Goal: Transaction & Acquisition: Purchase product/service

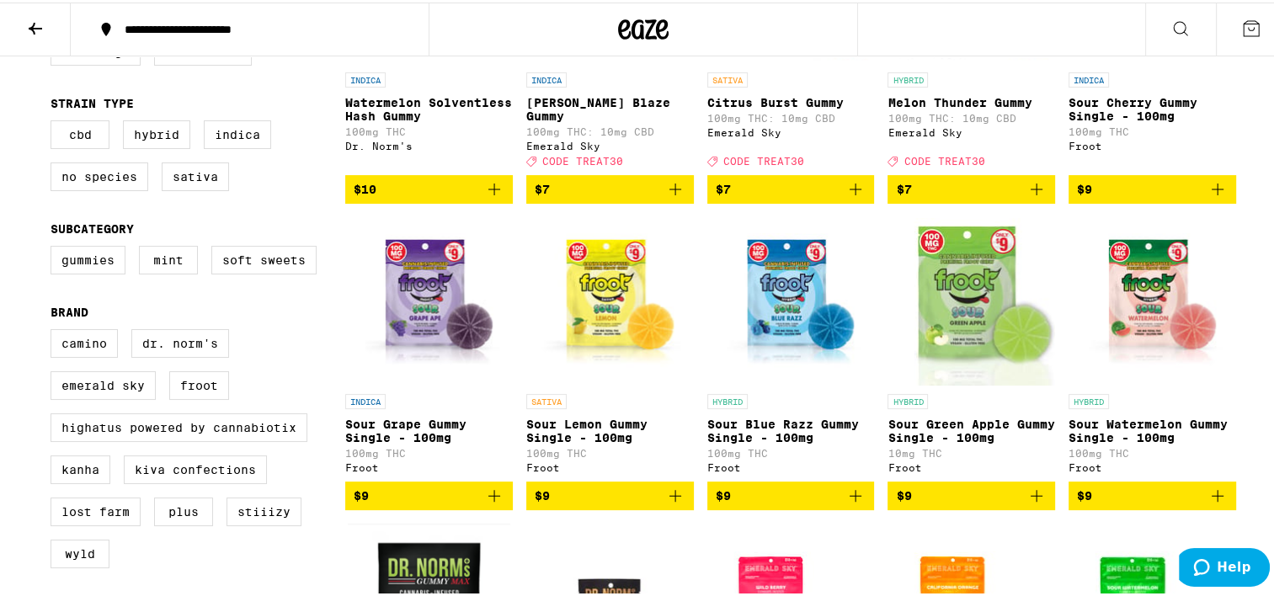
scroll to position [359, 0]
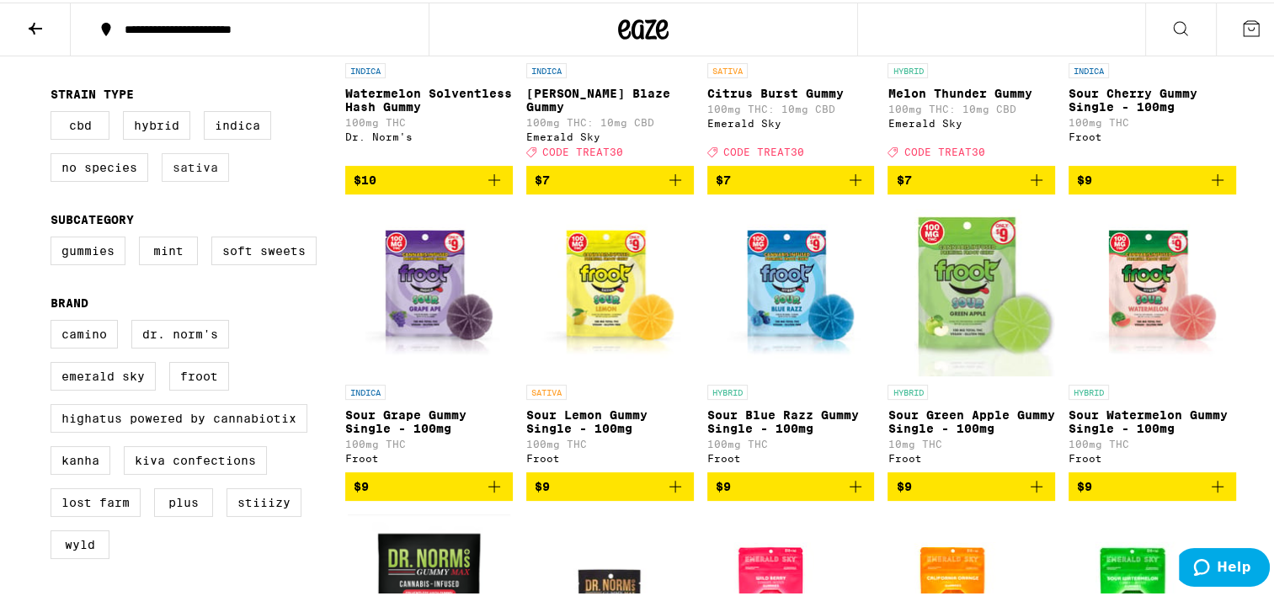
click at [177, 172] on label "Sativa" at bounding box center [195, 165] width 67 height 29
click at [55, 112] on input "Sativa" at bounding box center [54, 111] width 1 height 1
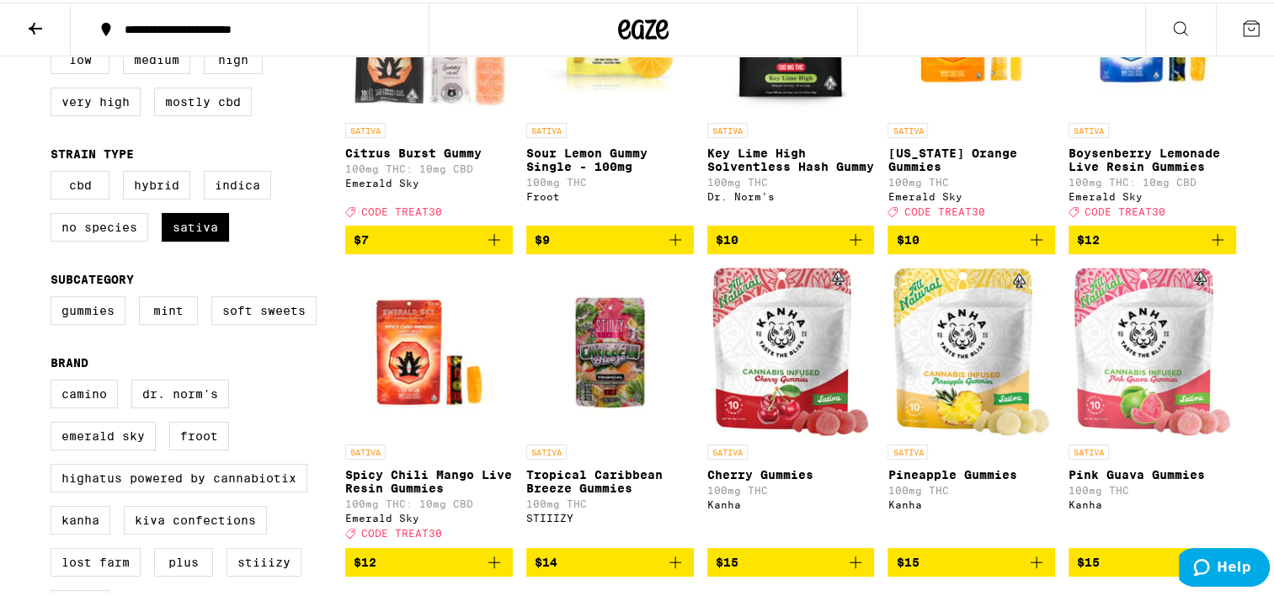
scroll to position [292, 0]
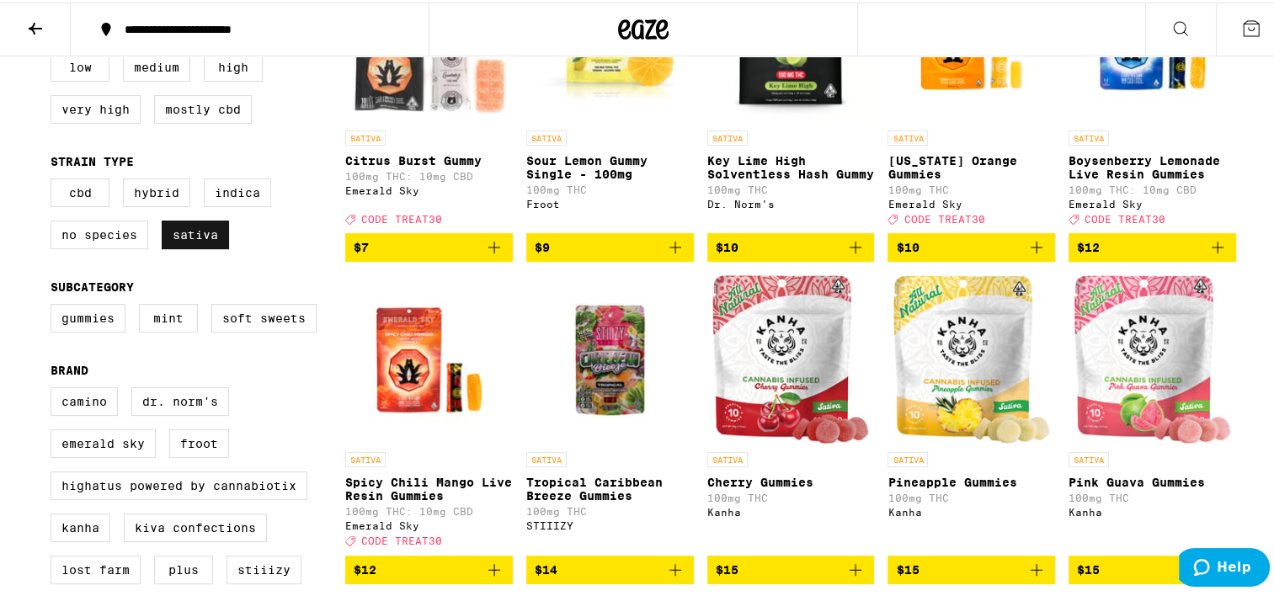
click at [188, 237] on label "Sativa" at bounding box center [195, 232] width 67 height 29
click at [55, 179] on input "Sativa" at bounding box center [54, 178] width 1 height 1
checkbox input "false"
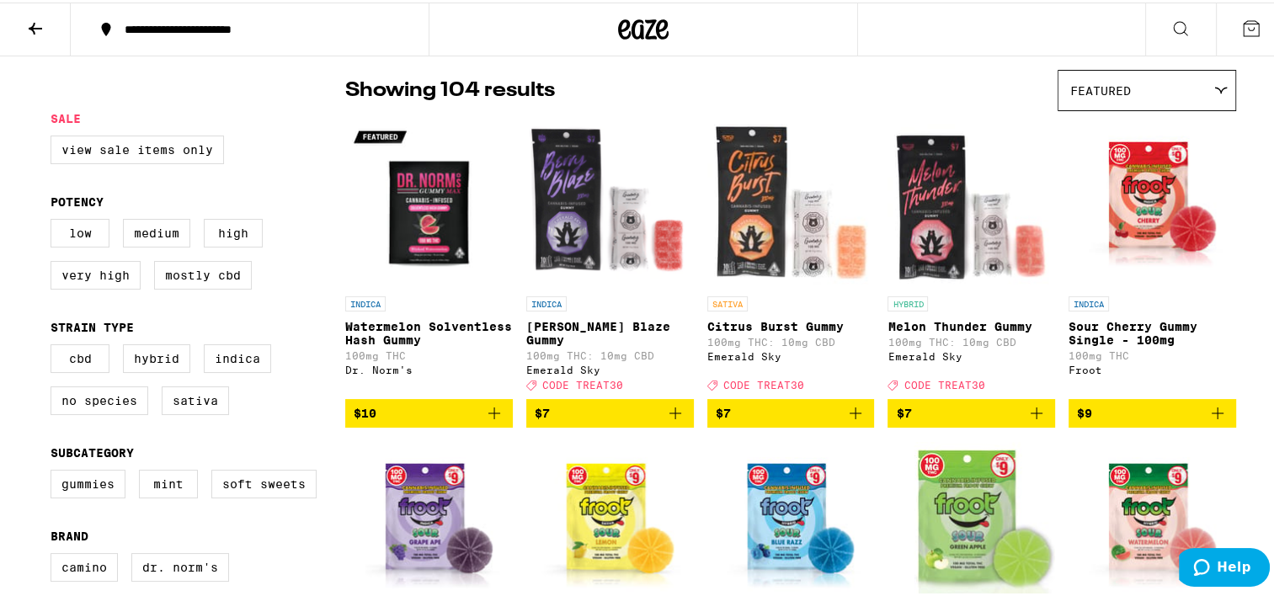
scroll to position [98, 0]
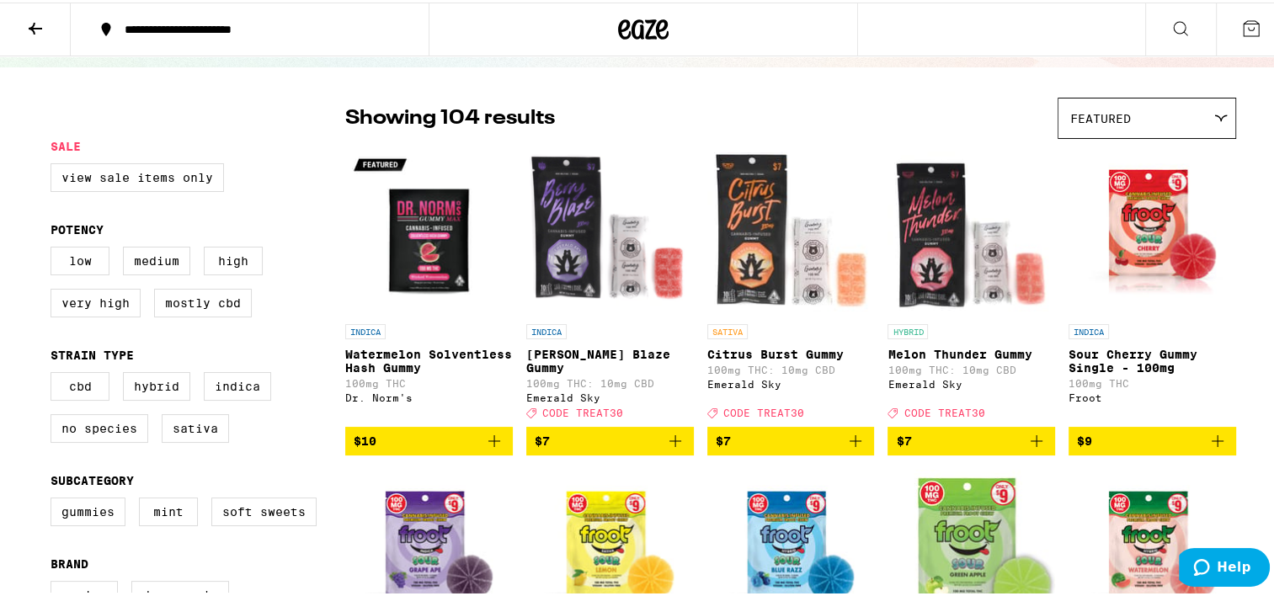
click at [1215, 114] on icon at bounding box center [1221, 116] width 12 height 6
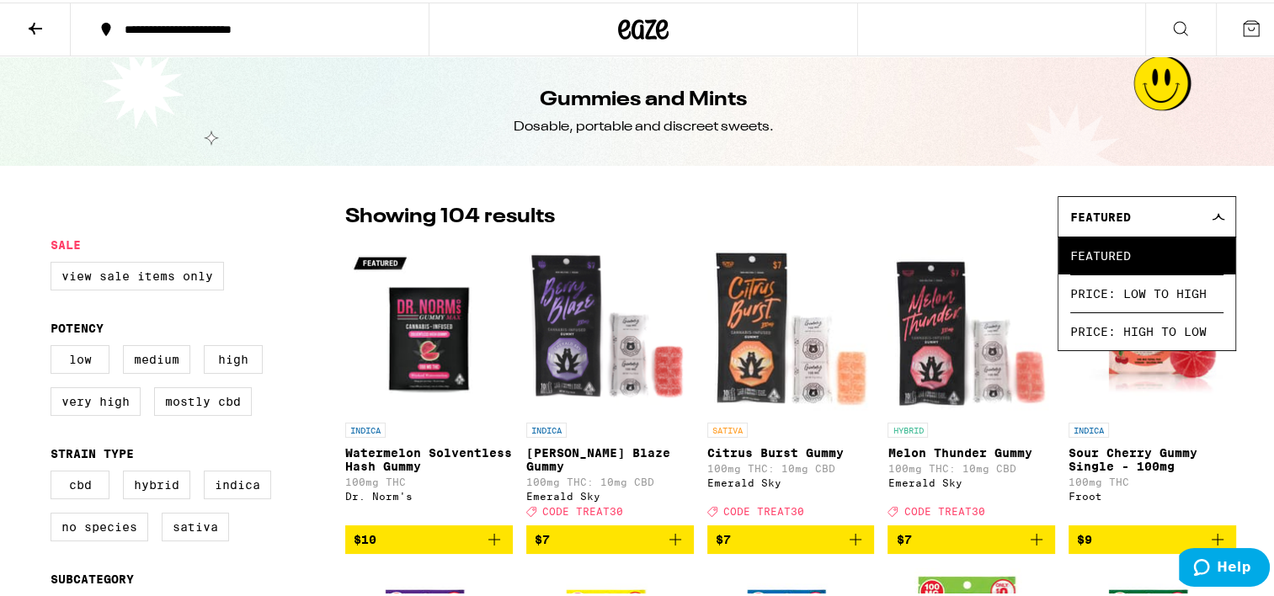
click at [27, 26] on icon at bounding box center [35, 26] width 20 height 20
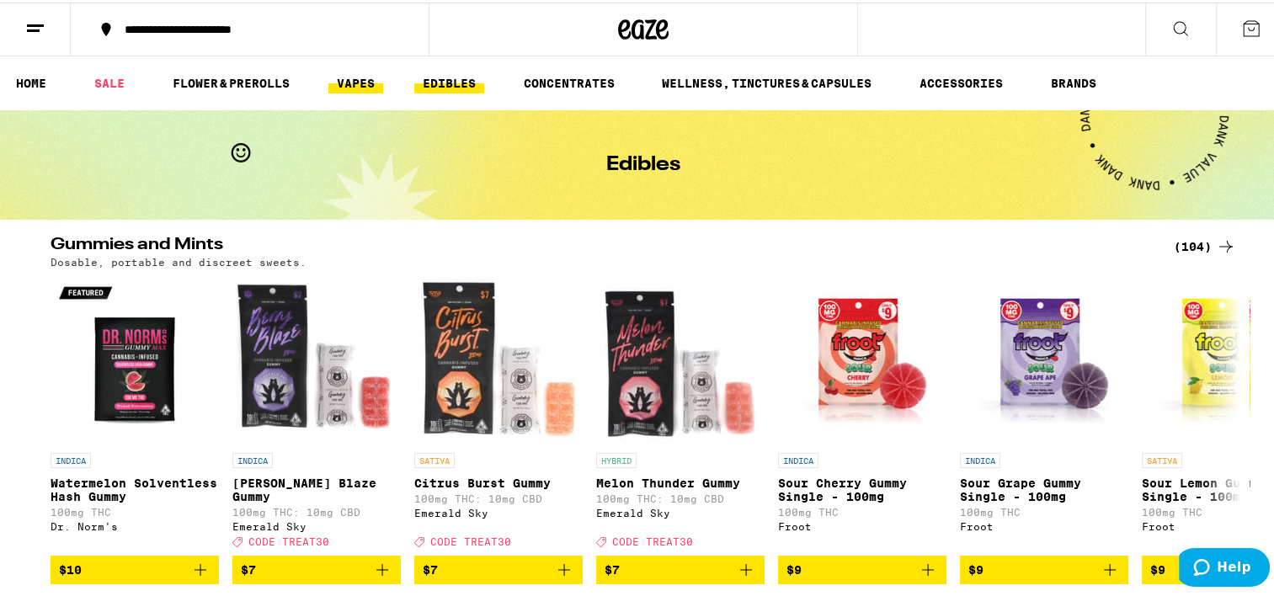
click at [351, 82] on link "VAPES" at bounding box center [355, 81] width 55 height 20
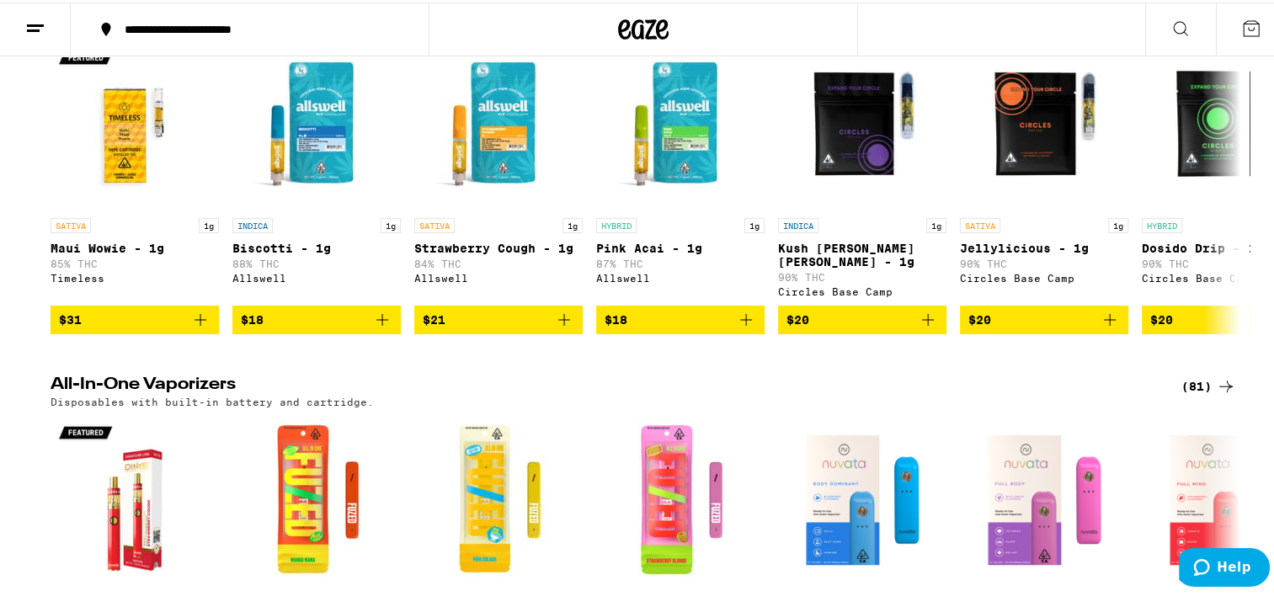
scroll to position [579, 0]
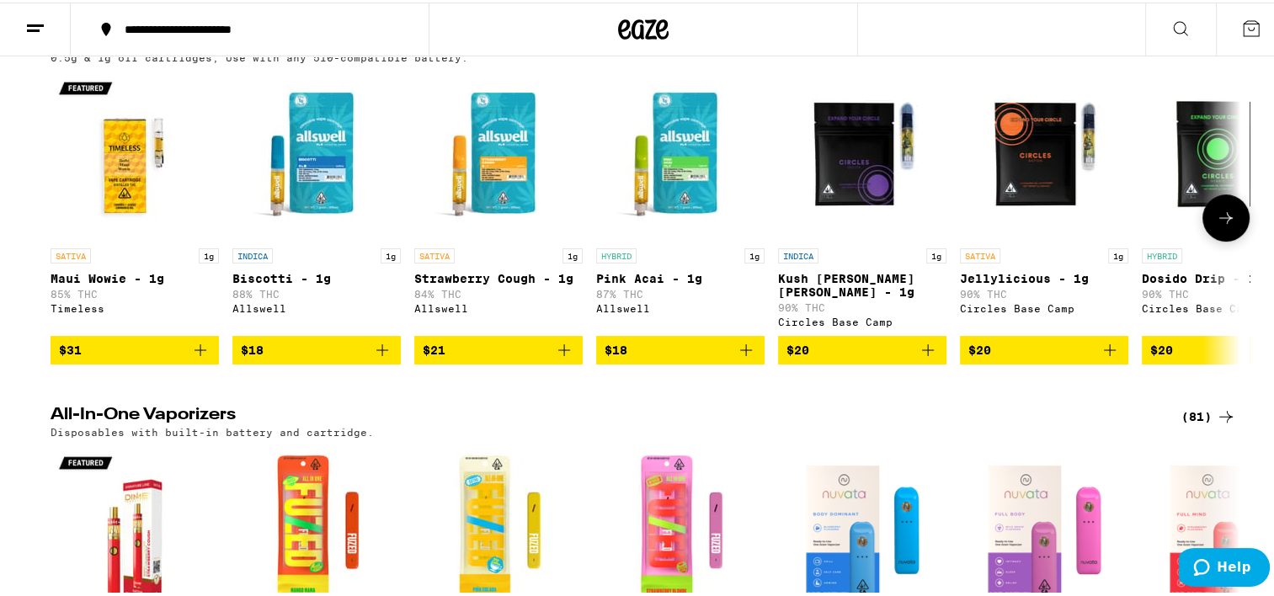
click at [1215, 223] on icon at bounding box center [1225, 215] width 20 height 20
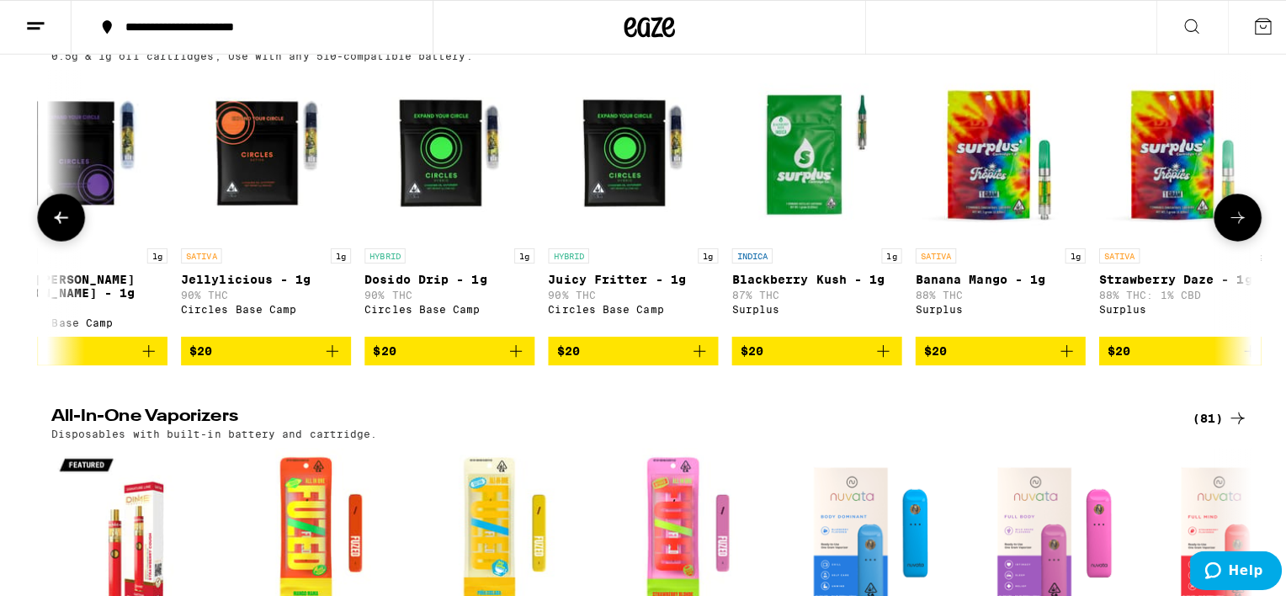
scroll to position [0, 1002]
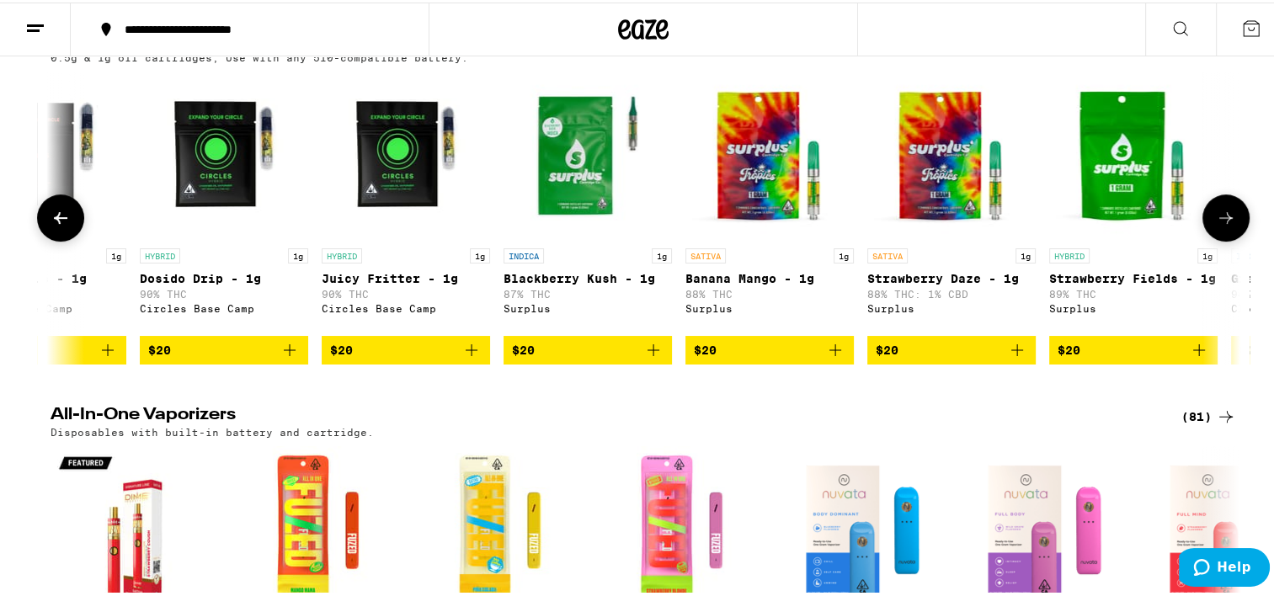
click at [1086, 283] on p "Strawberry Fields - 1g" at bounding box center [1133, 275] width 168 height 13
click at [907, 283] on p "Strawberry Daze - 1g" at bounding box center [951, 275] width 168 height 13
click at [55, 222] on icon at bounding box center [61, 215] width 20 height 20
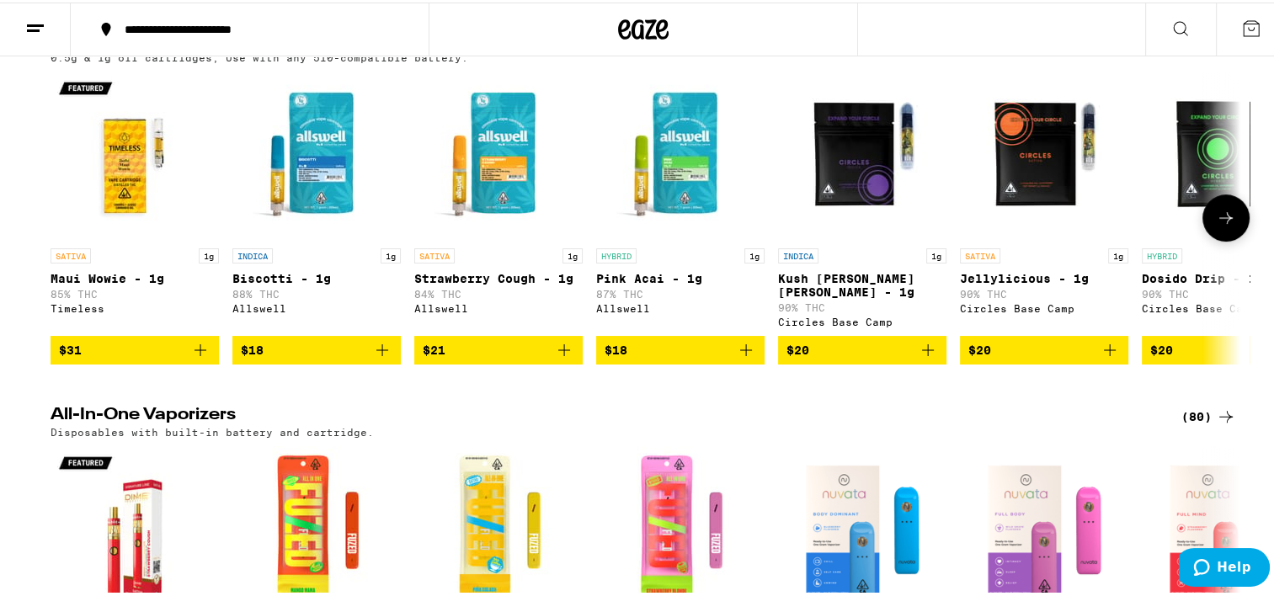
click at [838, 287] on p "Kush Berry Bliss - 1g" at bounding box center [862, 282] width 168 height 27
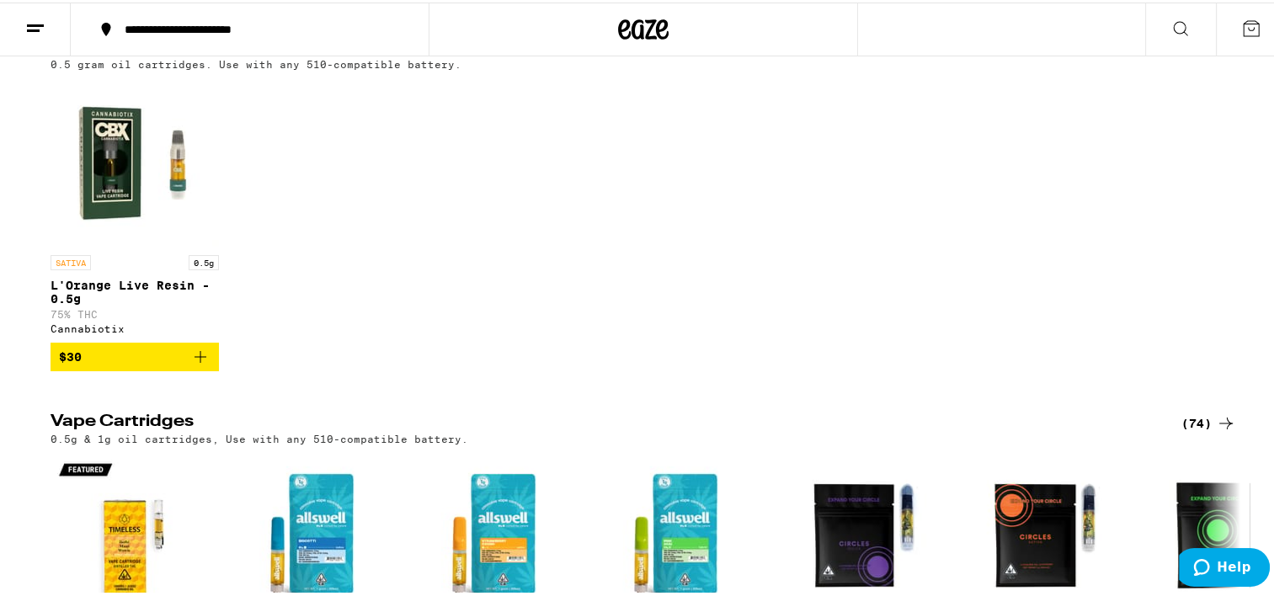
scroll to position [201, 0]
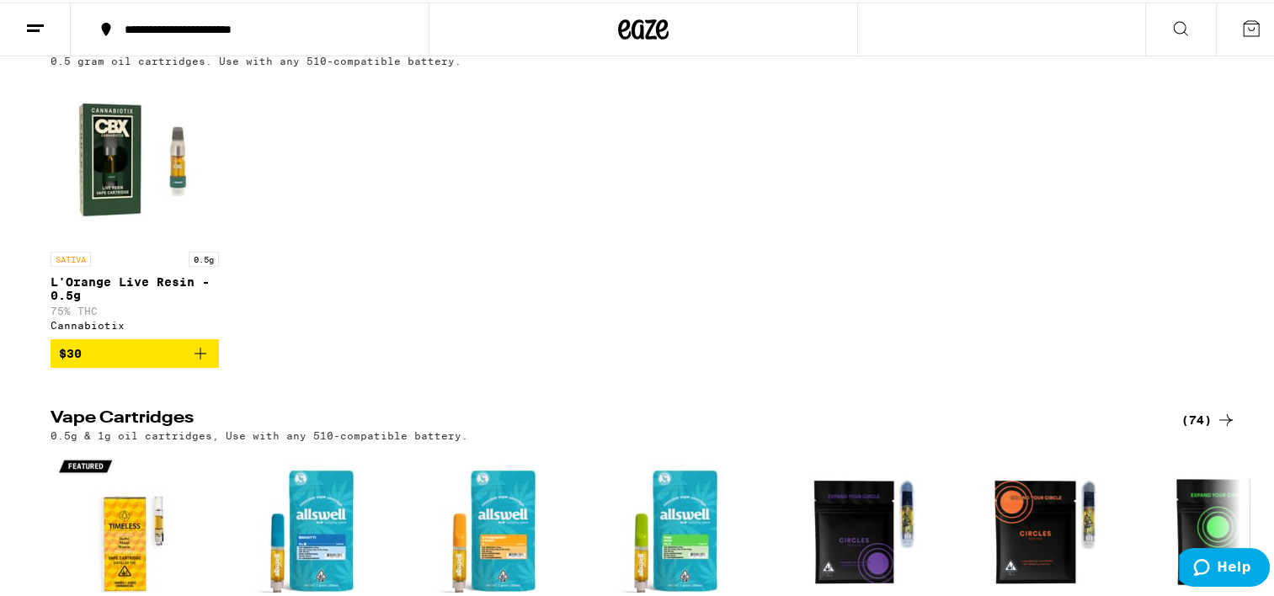
click at [130, 282] on p "L'Orange Live Resin - 0.5g" at bounding box center [135, 286] width 168 height 27
